Goal: Information Seeking & Learning: Learn about a topic

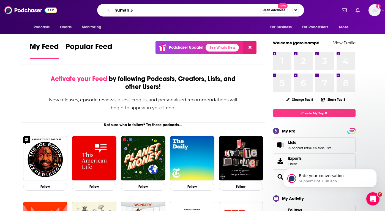
click at [160, 10] on input "human 3" at bounding box center [186, 10] width 148 height 9
type input "human 3"
click at [226, 13] on input "human 3" at bounding box center [186, 10] width 148 height 9
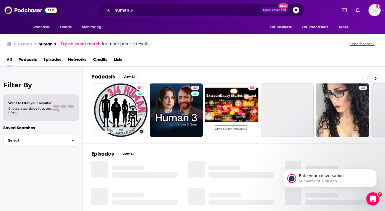
scroll to position [19, 0]
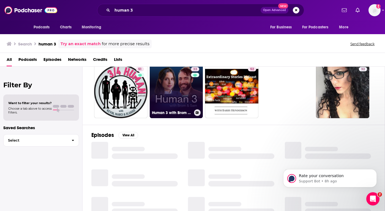
click at [176, 88] on link "33 Human 3 with Brom and [PERSON_NAME]" at bounding box center [176, 91] width 53 height 53
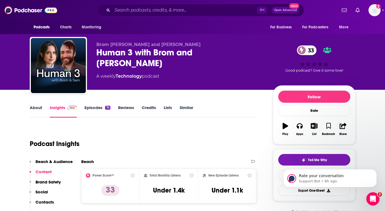
click at [92, 107] on link "Episodes 74" at bounding box center [98, 111] width 26 height 13
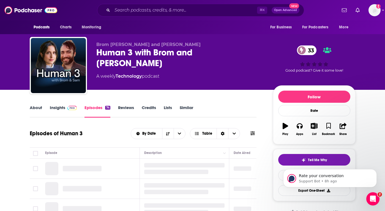
scroll to position [75, 0]
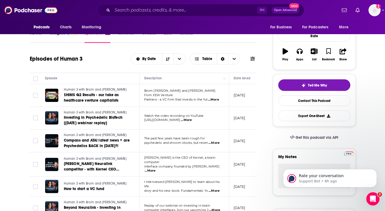
click at [212, 98] on span "...More" at bounding box center [213, 100] width 11 height 4
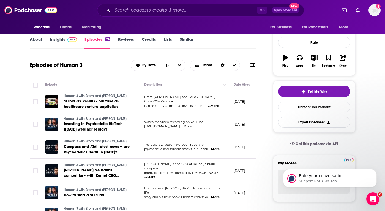
scroll to position [15, 0]
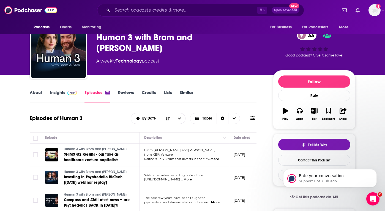
click at [62, 92] on link "Insights" at bounding box center [63, 96] width 27 height 13
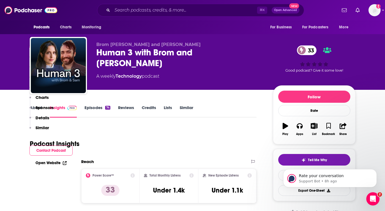
scroll to position [112, 0]
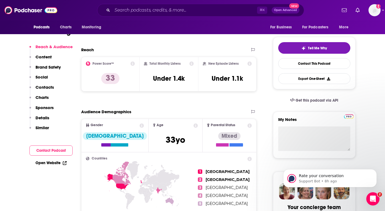
click at [48, 87] on p "Contacts" at bounding box center [45, 87] width 18 height 5
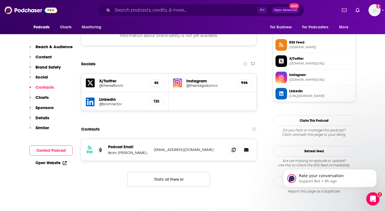
scroll to position [450, 0]
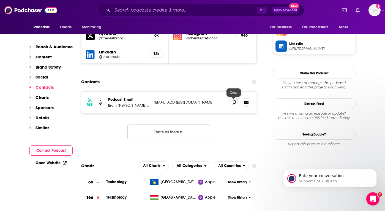
click at [233, 102] on icon at bounding box center [234, 102] width 4 height 4
click at [237, 104] on span at bounding box center [234, 102] width 8 height 8
